Goal: Task Accomplishment & Management: Manage account settings

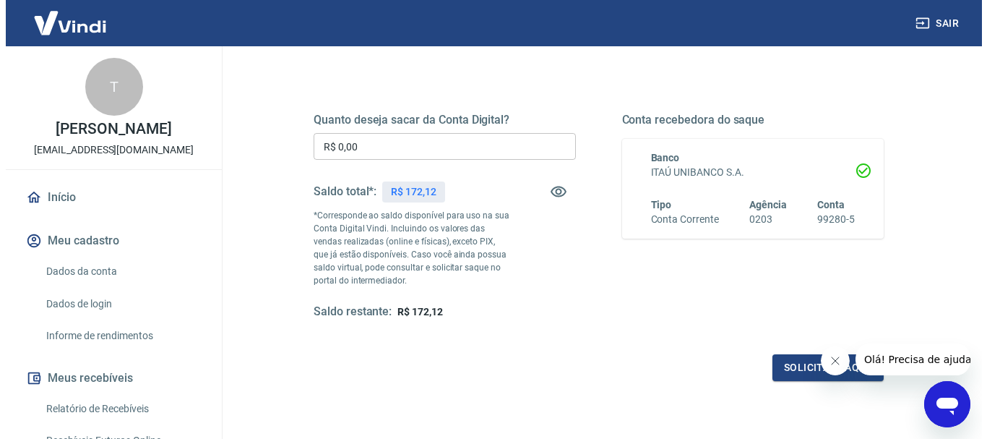
scroll to position [144, 0]
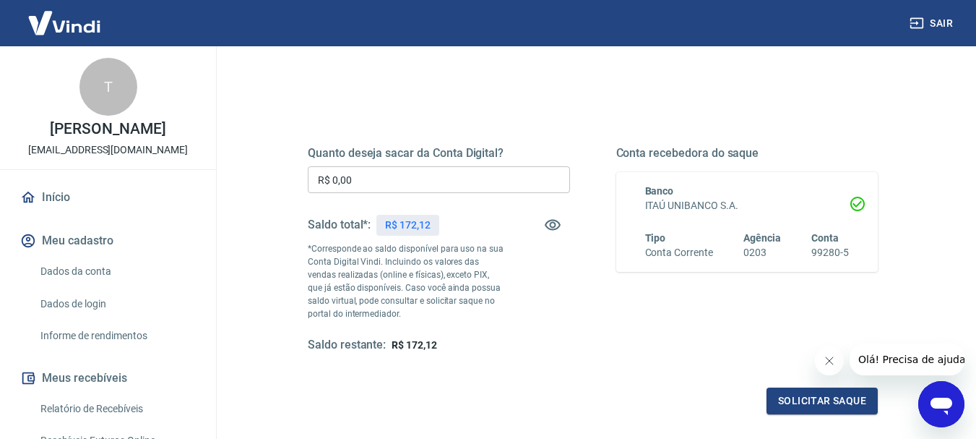
click at [391, 168] on input "R$ 0,00" at bounding box center [439, 179] width 262 height 27
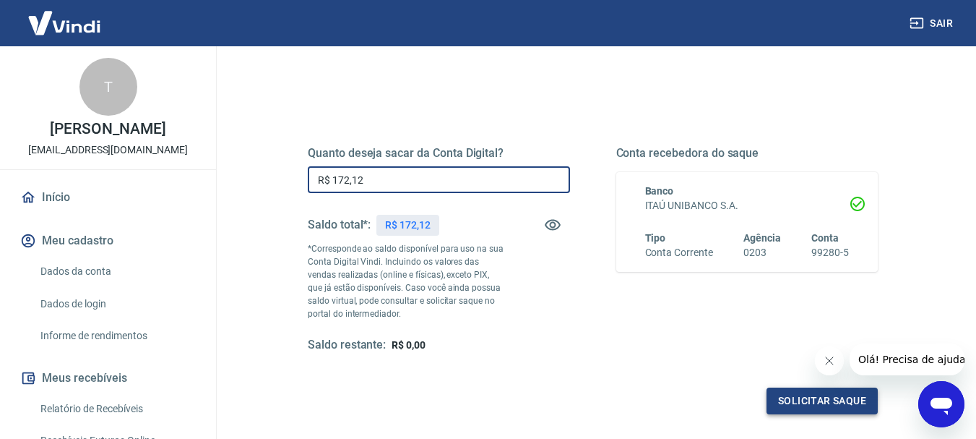
type input "R$ 172,12"
click at [839, 393] on button "Solicitar saque" at bounding box center [822, 400] width 111 height 27
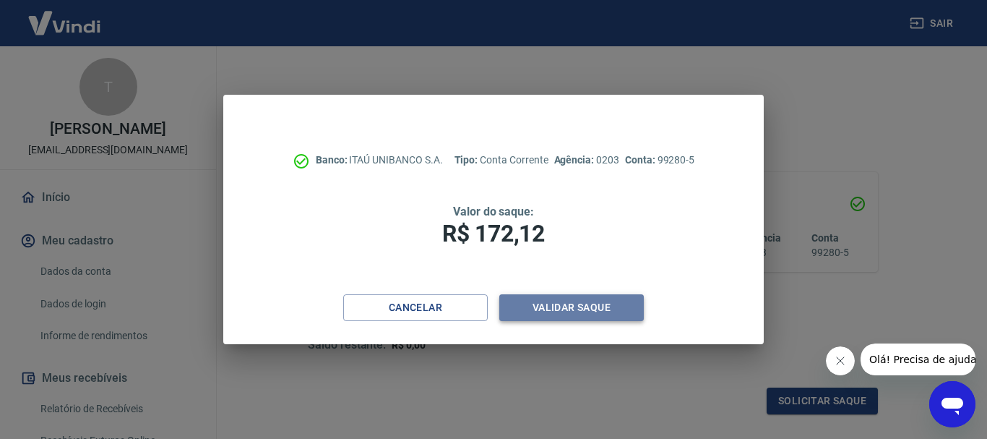
click at [569, 306] on button "Validar saque" at bounding box center [571, 307] width 144 height 27
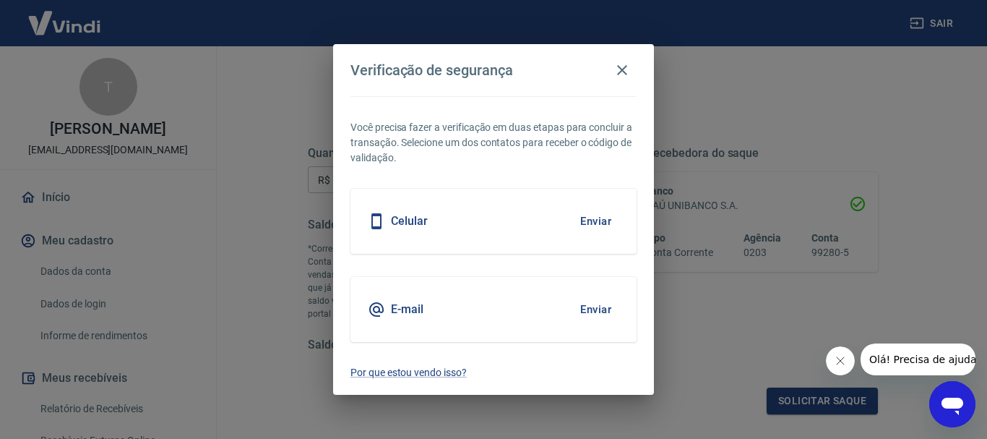
click at [583, 220] on button "Enviar" at bounding box center [595, 221] width 47 height 30
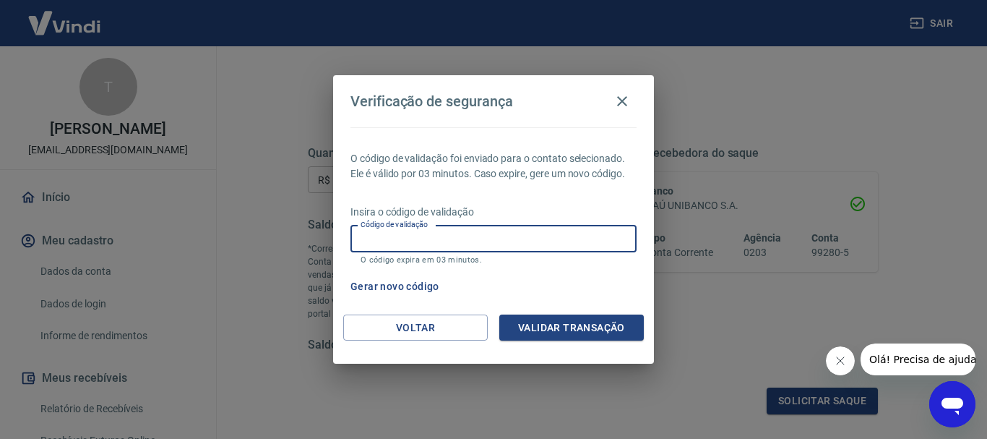
click at [539, 232] on input "Código de validação" at bounding box center [493, 238] width 286 height 27
click at [537, 333] on button "Validar transação" at bounding box center [571, 327] width 144 height 27
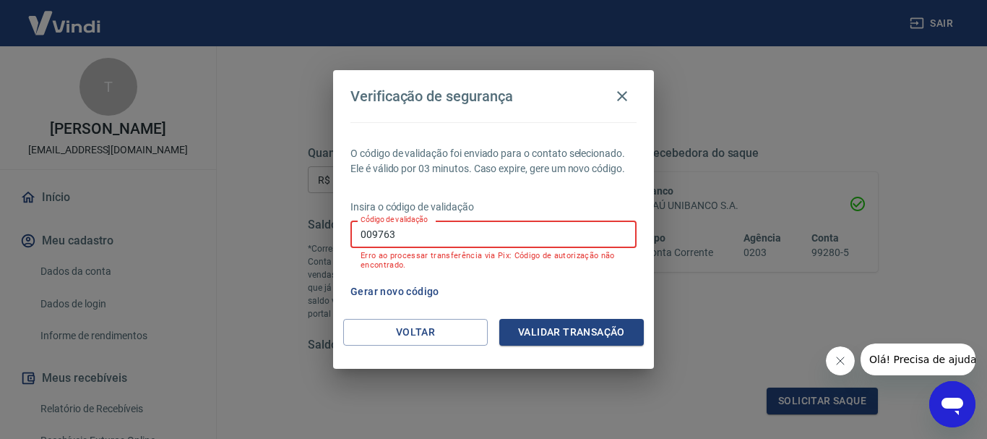
drag, startPoint x: 400, startPoint y: 236, endPoint x: 325, endPoint y: 236, distance: 74.4
click at [325, 236] on div "Verificação de segurança O código de validação foi enviado para o contato selec…" at bounding box center [493, 219] width 987 height 439
type input "442509"
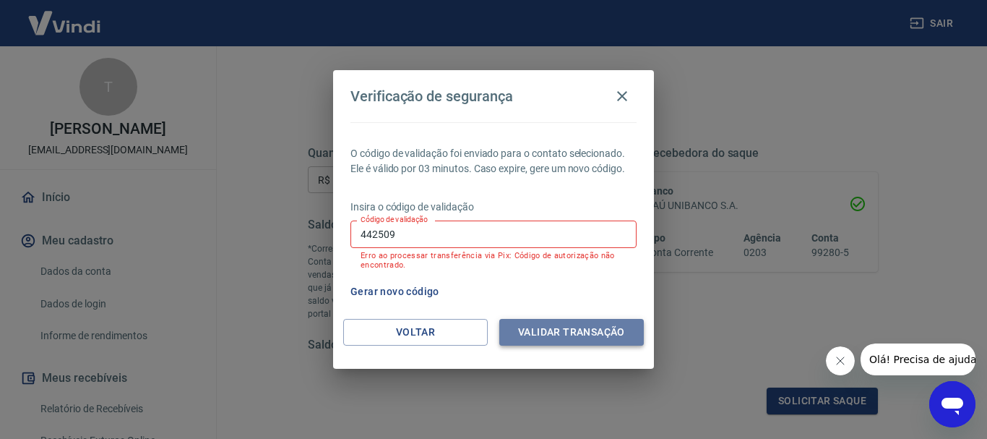
click at [543, 330] on button "Validar transação" at bounding box center [571, 332] width 144 height 27
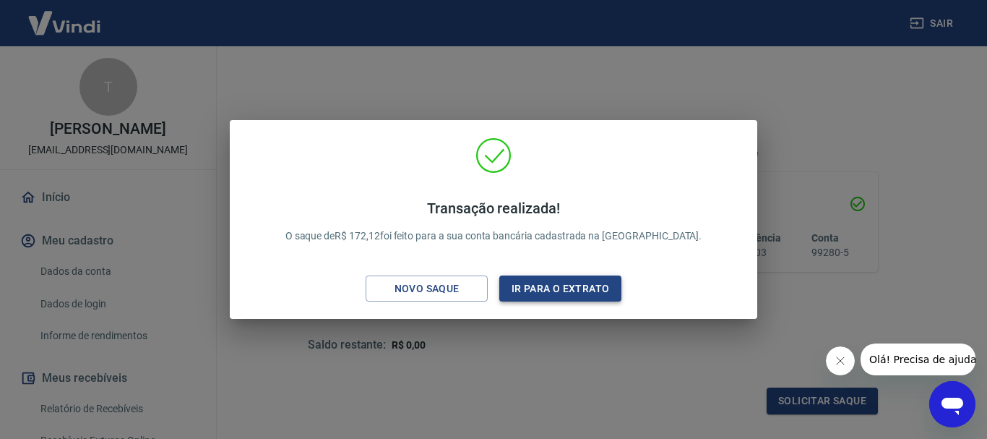
click at [526, 285] on button "Ir para o extrato" at bounding box center [560, 288] width 122 height 27
